Goal: Task Accomplishment & Management: Complete application form

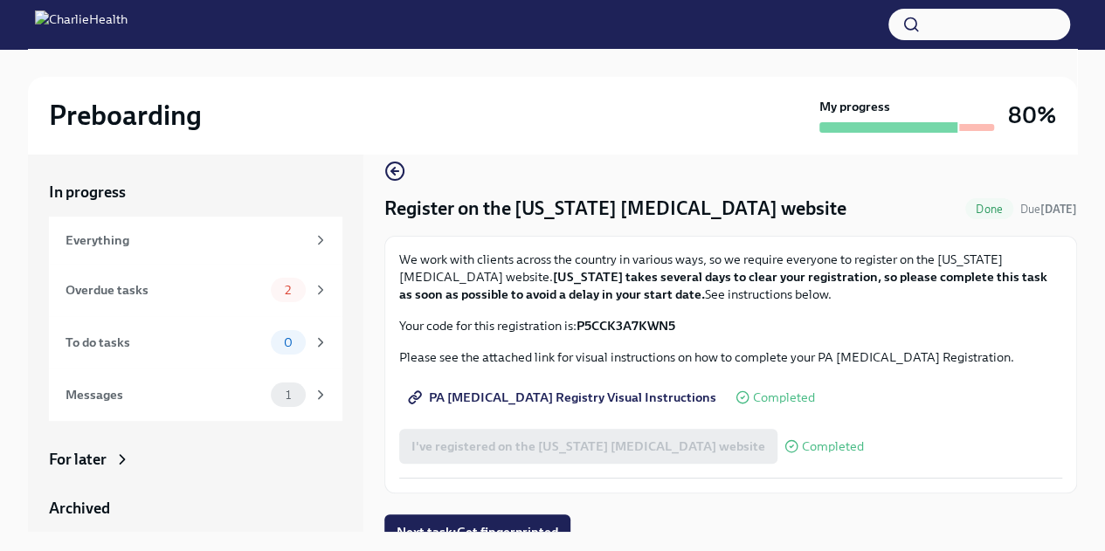
scroll to position [38, 0]
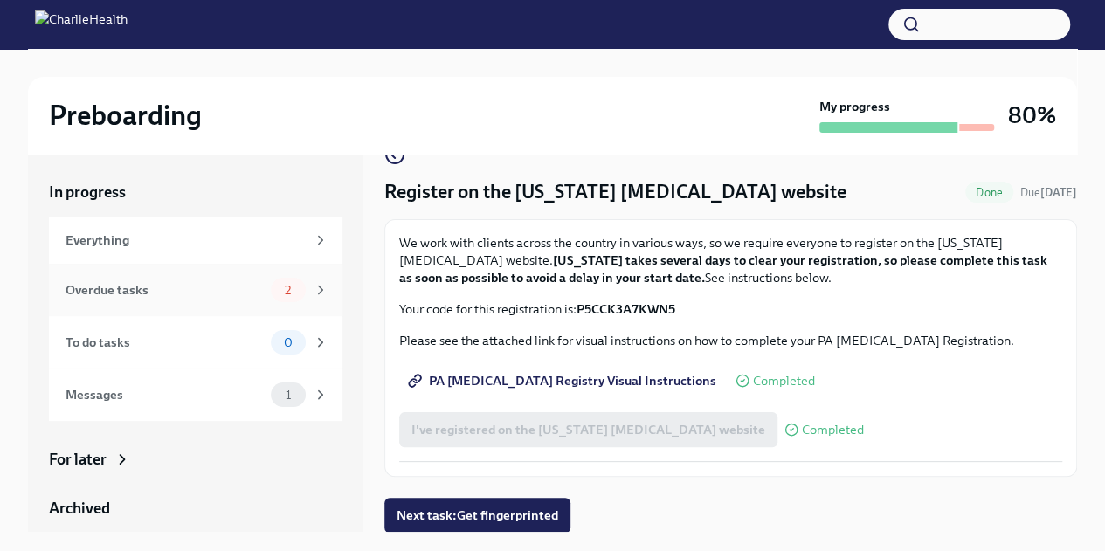
click at [152, 295] on div "Overdue tasks" at bounding box center [165, 289] width 198 height 19
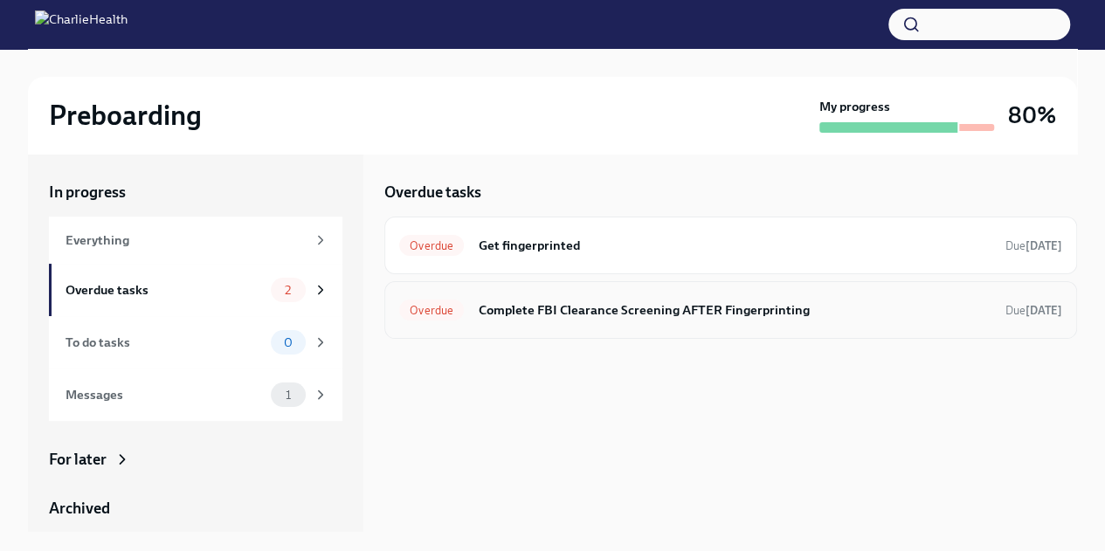
click at [596, 314] on h6 "Complete FBI Clearance Screening AFTER Fingerprinting" at bounding box center [735, 309] width 514 height 19
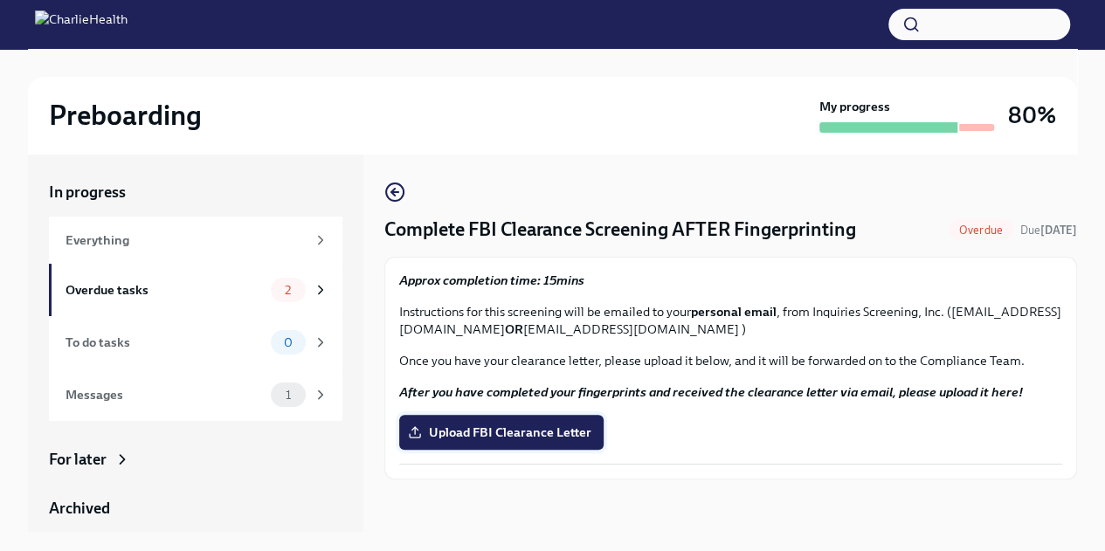
click at [564, 432] on span "Upload FBI Clearance Letter" at bounding box center [501, 432] width 180 height 17
click at [0, 0] on input "Upload FBI Clearance Letter" at bounding box center [0, 0] width 0 height 0
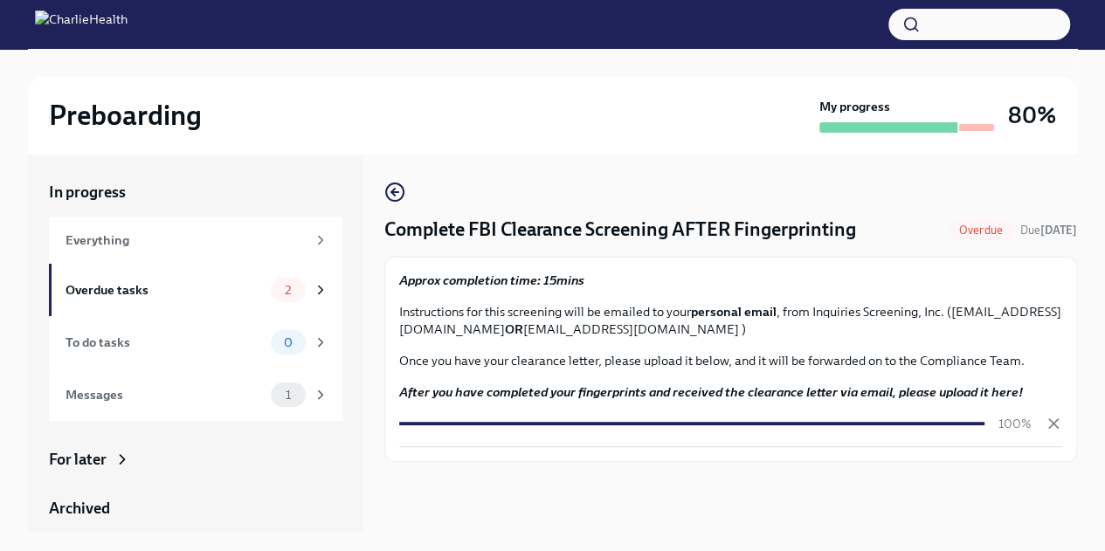
scroll to position [30, 0]
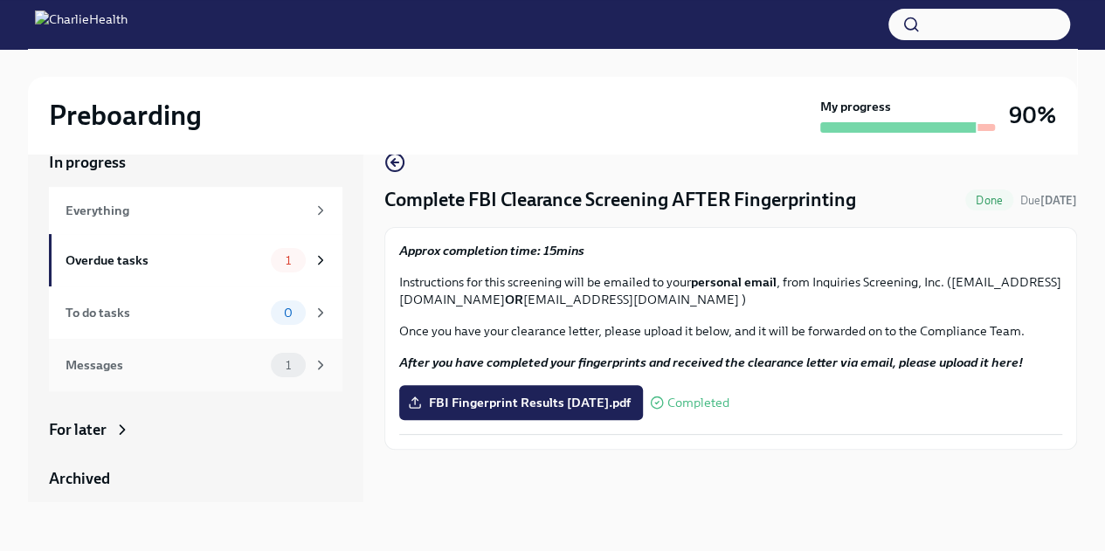
click at [114, 360] on div "Messages" at bounding box center [165, 365] width 198 height 19
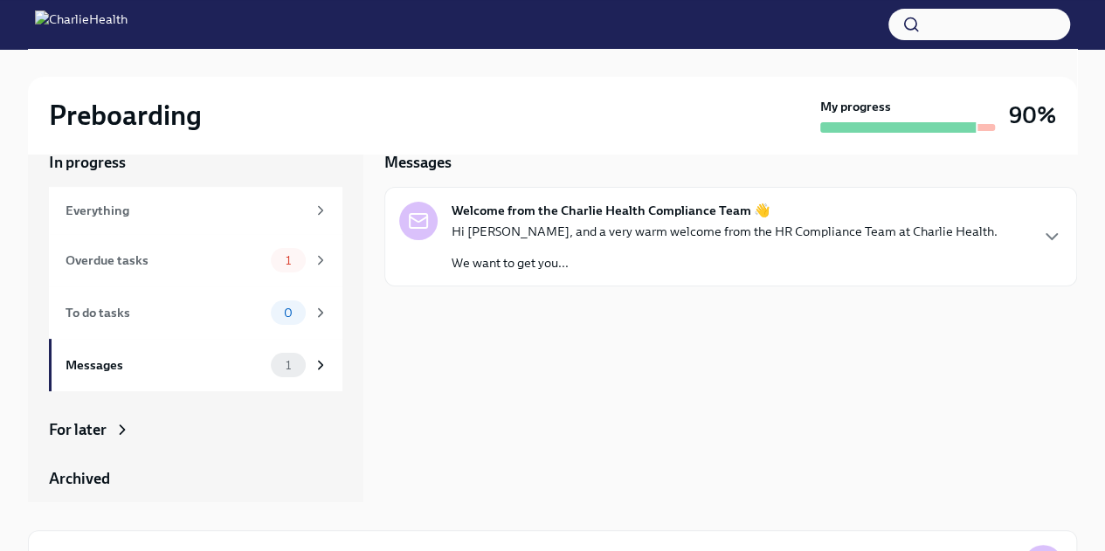
click at [684, 249] on div "Hi [PERSON_NAME], and a very warm welcome from the HR Compliance Team at Charli…" at bounding box center [725, 247] width 546 height 49
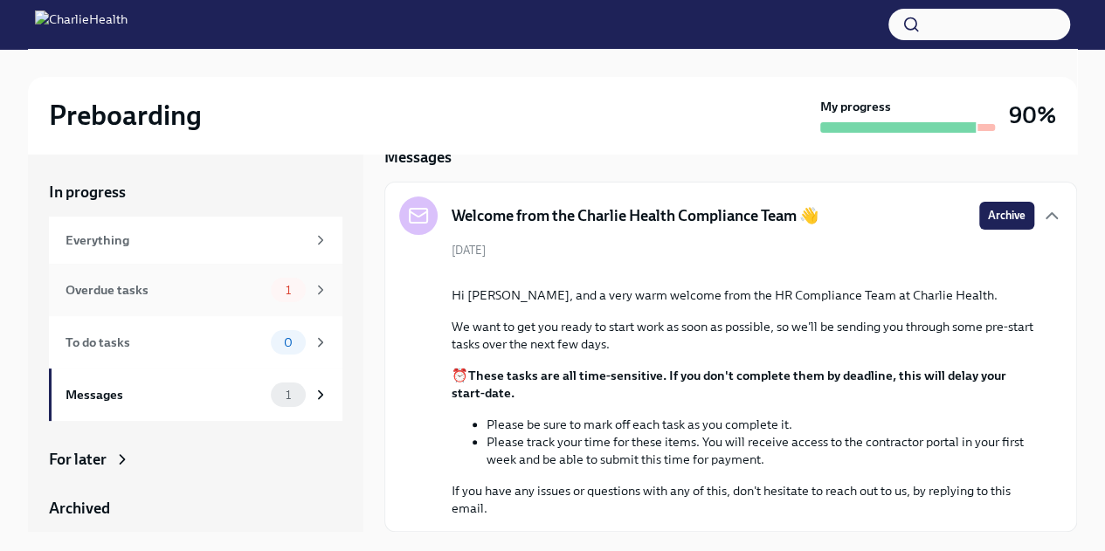
click at [144, 298] on div "Overdue tasks" at bounding box center [165, 289] width 198 height 19
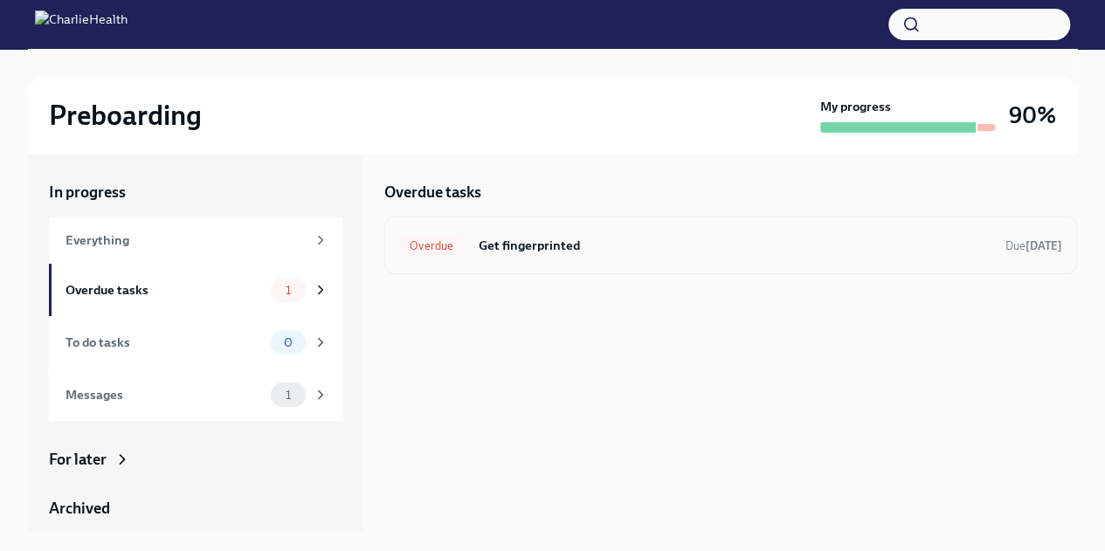
click at [509, 247] on h6 "Get fingerprinted" at bounding box center [735, 245] width 514 height 19
